Goal: Information Seeking & Learning: Learn about a topic

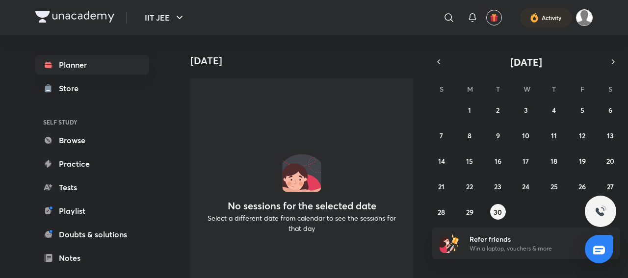
click at [585, 22] on img at bounding box center [584, 17] width 17 height 17
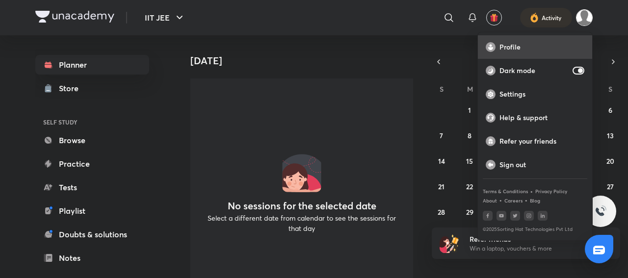
click at [504, 49] on p "Profile" at bounding box center [541, 47] width 85 height 9
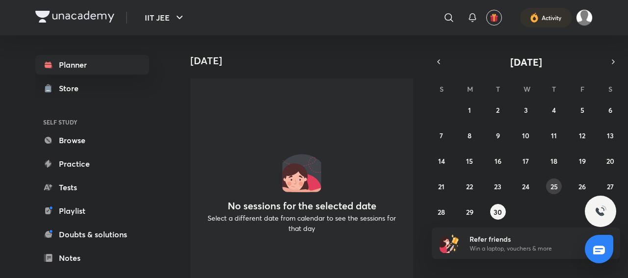
click at [553, 189] on abbr "25" at bounding box center [554, 186] width 7 height 9
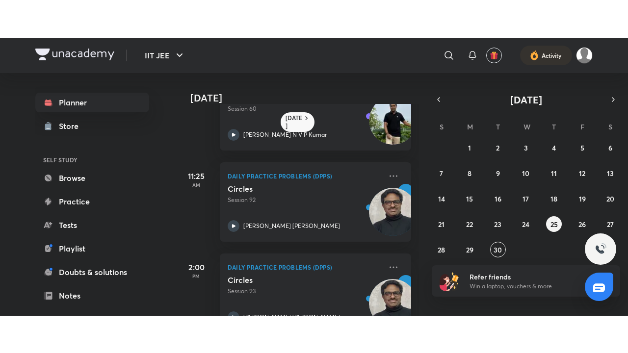
scroll to position [78, 0]
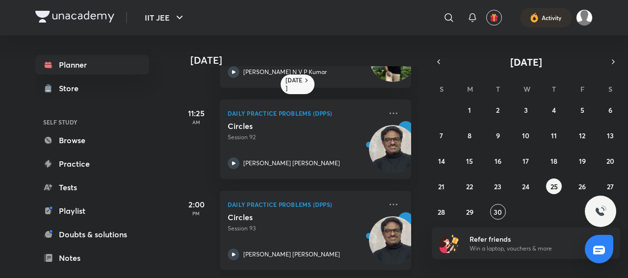
click at [264, 229] on div "Circles Session 93 [PERSON_NAME] [PERSON_NAME]" at bounding box center [305, 236] width 154 height 48
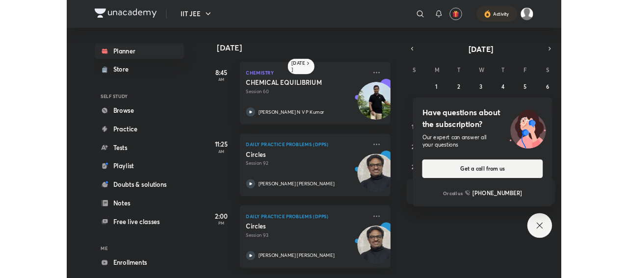
scroll to position [2, 0]
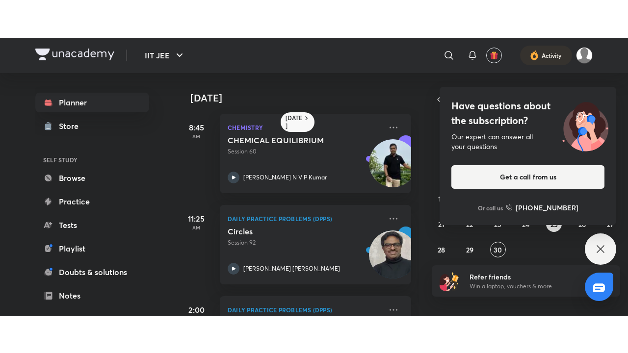
scroll to position [78, 0]
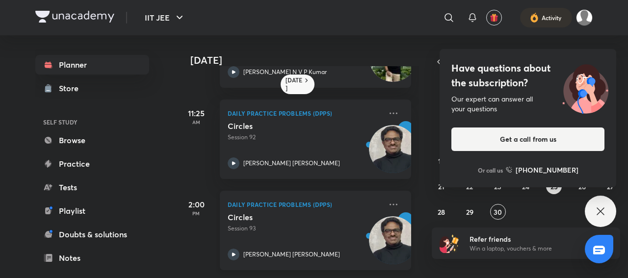
click at [322, 249] on div "[PERSON_NAME] [PERSON_NAME]" at bounding box center [305, 255] width 154 height 12
click at [337, 224] on p "Session 93" at bounding box center [305, 228] width 154 height 9
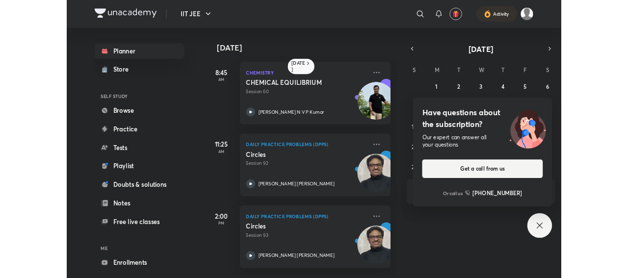
scroll to position [2, 0]
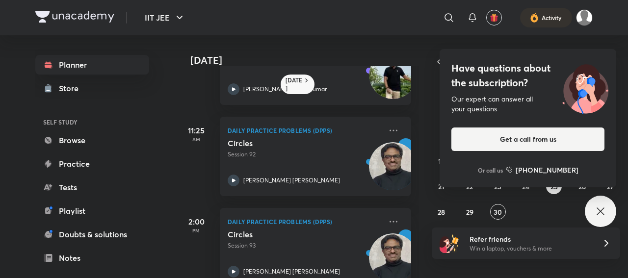
scroll to position [78, 0]
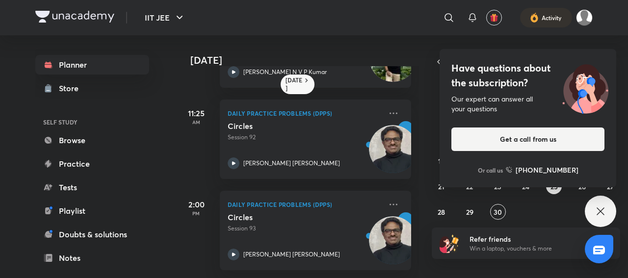
click at [606, 205] on div "Have questions about the subscription? Our expert can answer all your questions…" at bounding box center [600, 211] width 31 height 31
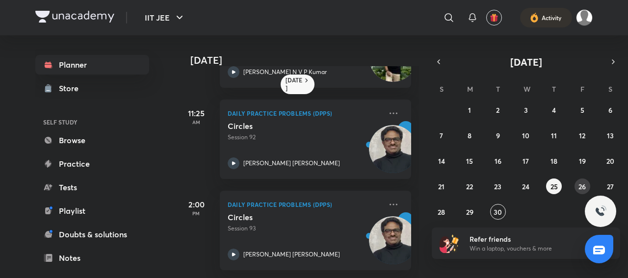
click at [582, 184] on abbr "26" at bounding box center [581, 186] width 7 height 9
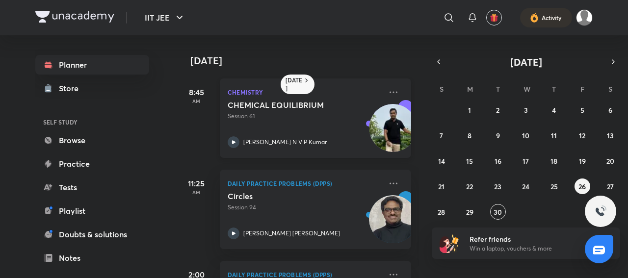
click at [255, 106] on h5 "CHEMICAL EQUILIBRIUM" at bounding box center [289, 105] width 122 height 10
click at [351, 131] on div "CHEMICAL EQUILIBRIUM Session 61 [PERSON_NAME] N V P [PERSON_NAME]" at bounding box center [305, 124] width 154 height 48
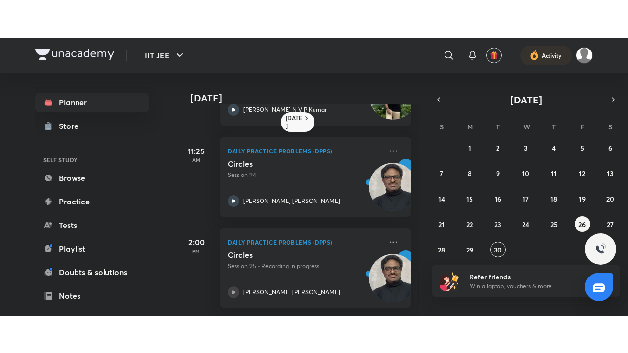
scroll to position [64, 0]
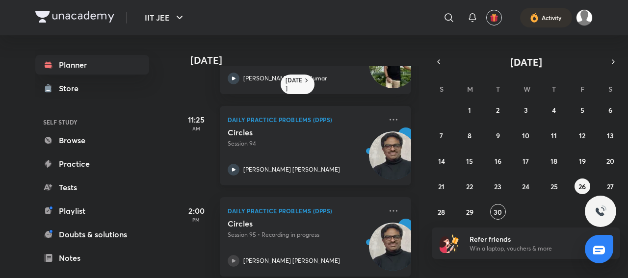
click at [319, 158] on div "Circles Session 94 [PERSON_NAME] [PERSON_NAME]" at bounding box center [305, 152] width 154 height 48
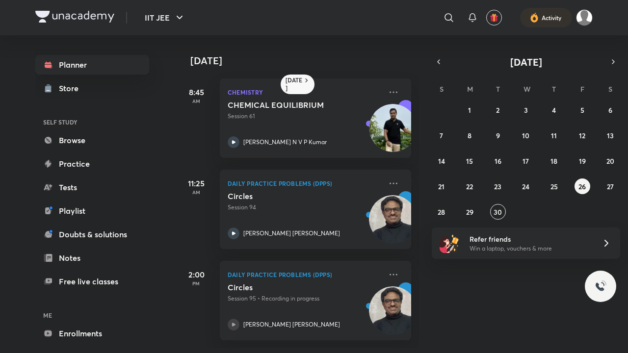
scroll to position [2, 0]
